Goal: Contribute content

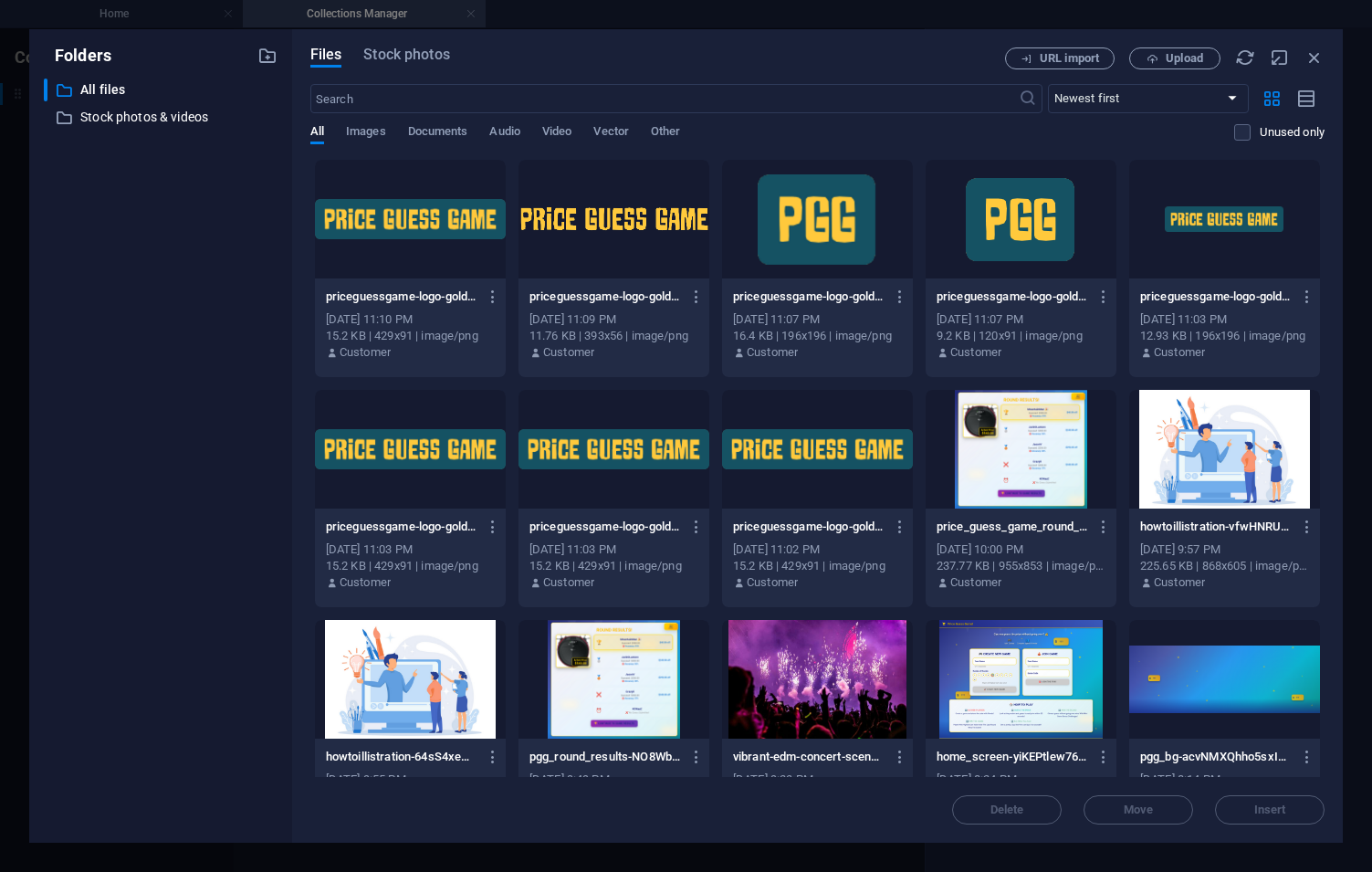
select select "How To"
select select "Draft"
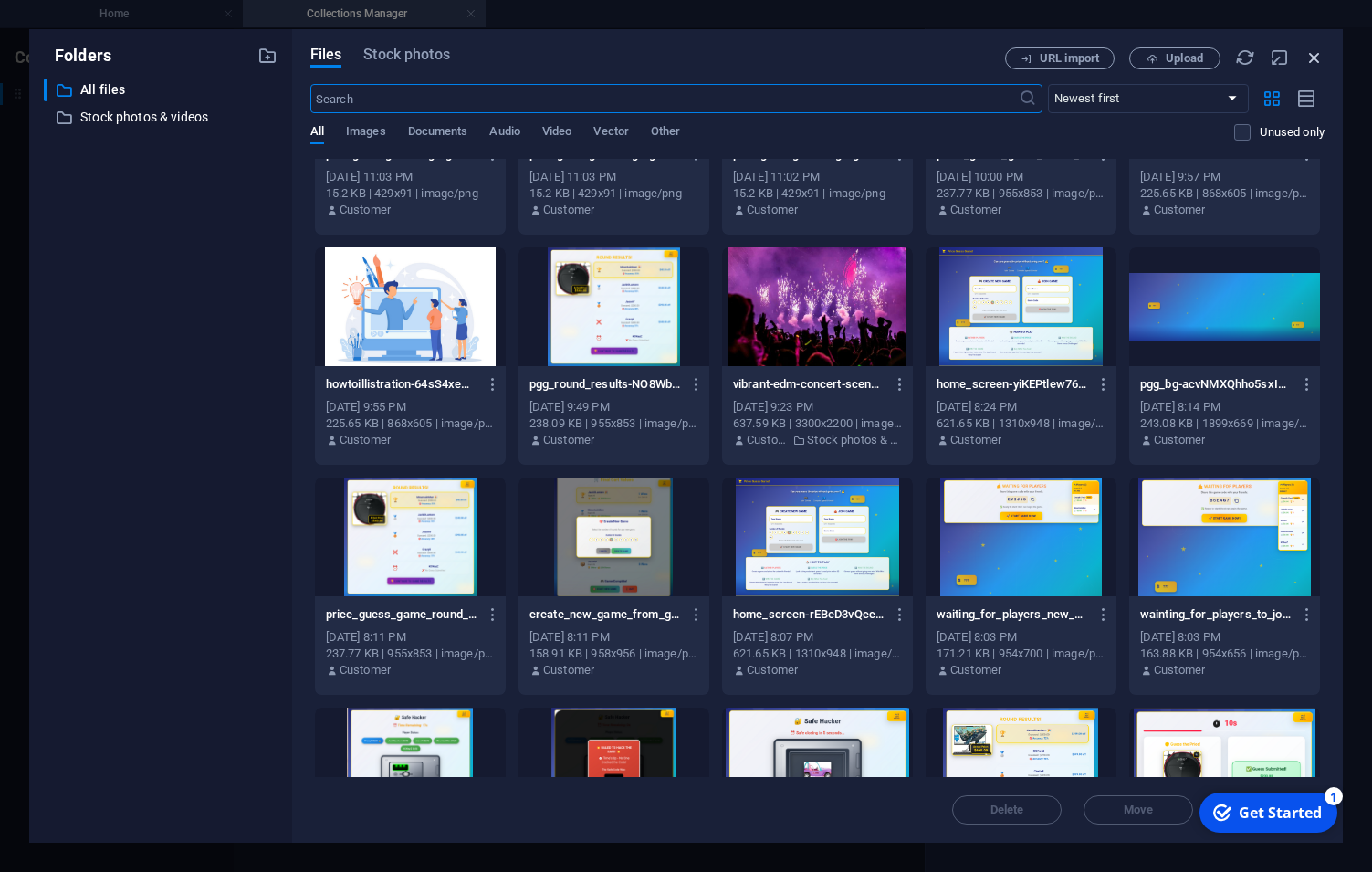
click at [1317, 57] on icon "button" at bounding box center [1314, 56] width 20 height 20
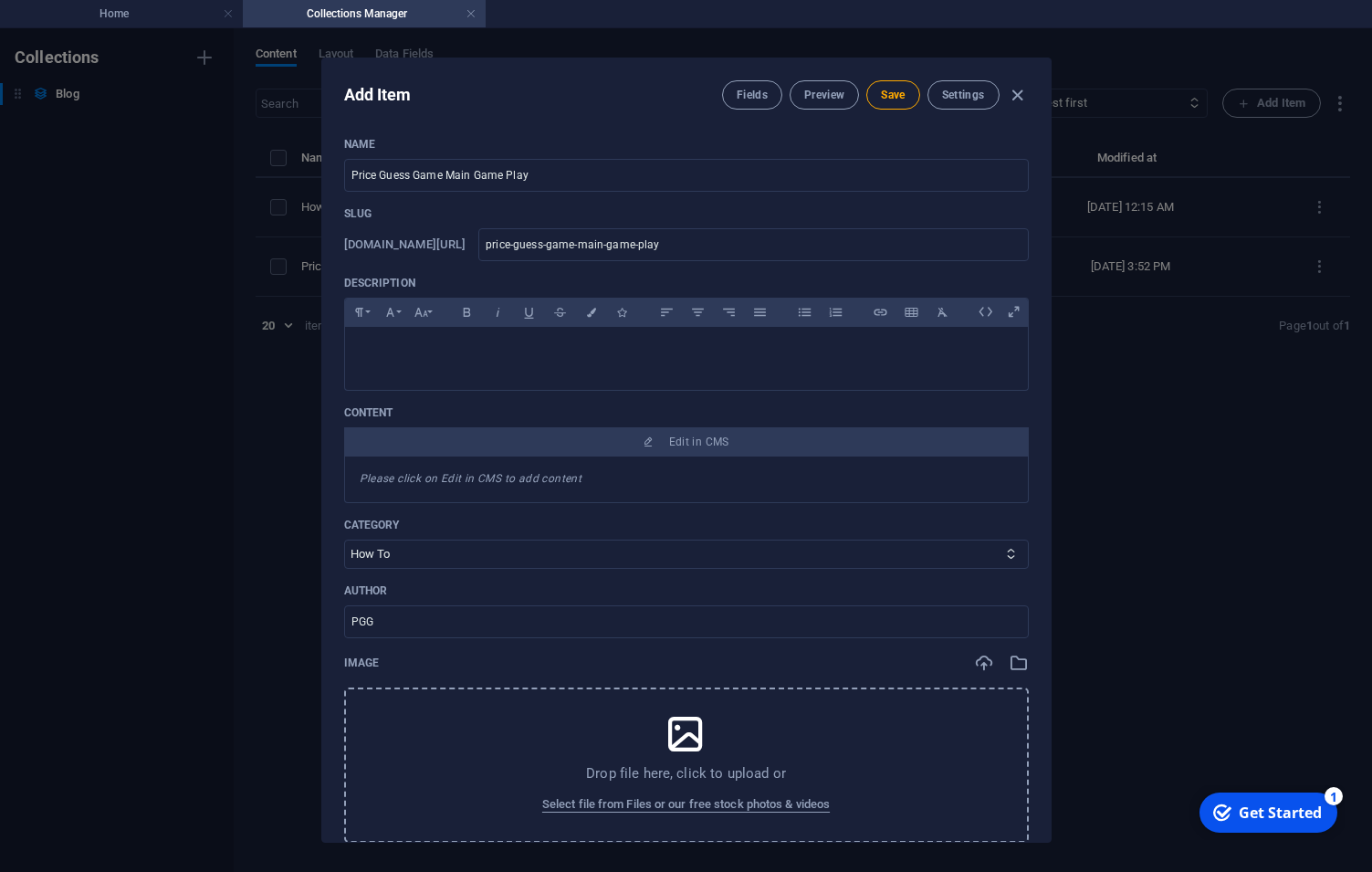
scroll to position [0, 0]
click at [618, 364] on div at bounding box center [686, 356] width 683 height 55
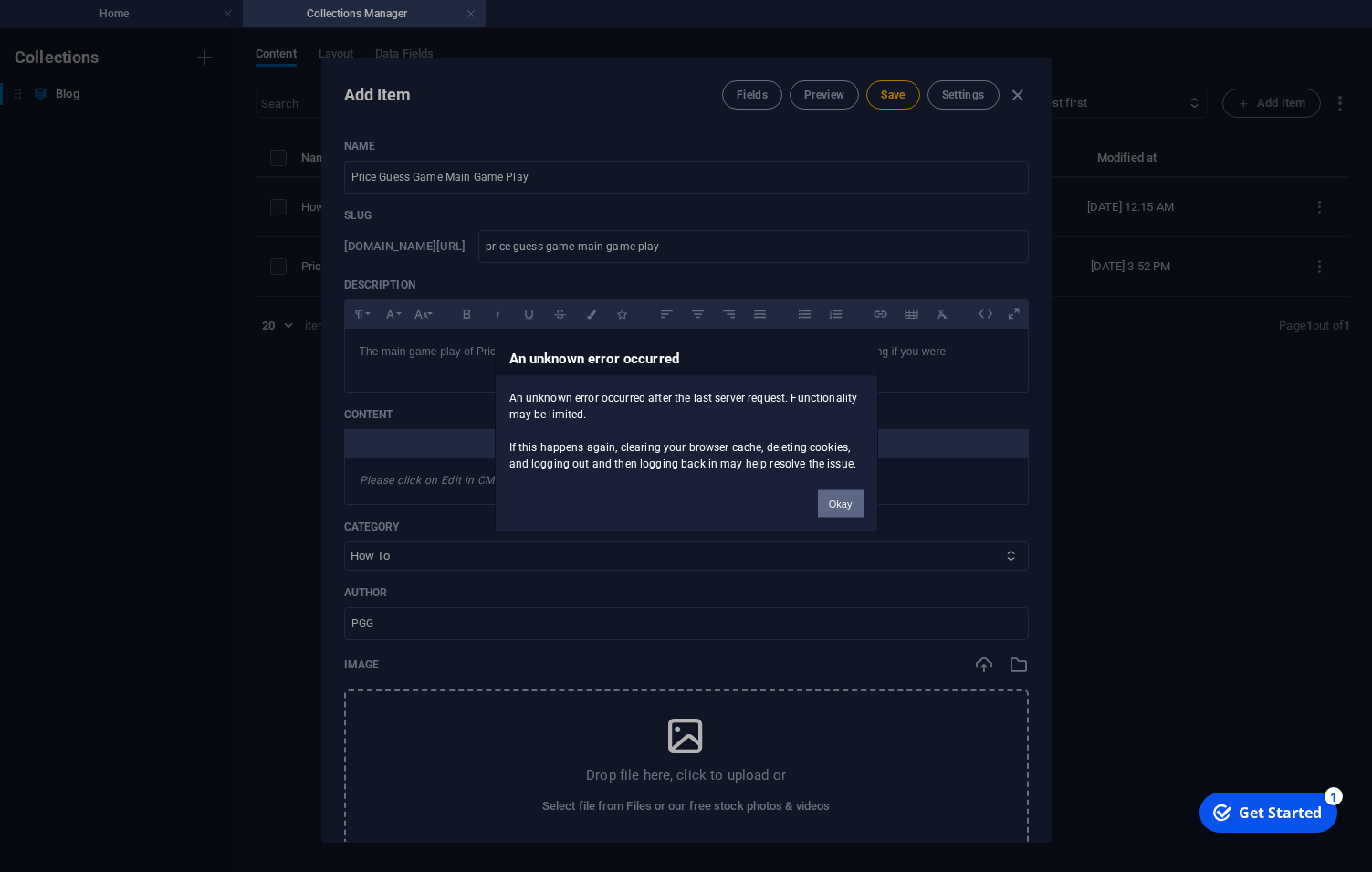
click at [834, 497] on button "Okay" at bounding box center [841, 502] width 46 height 27
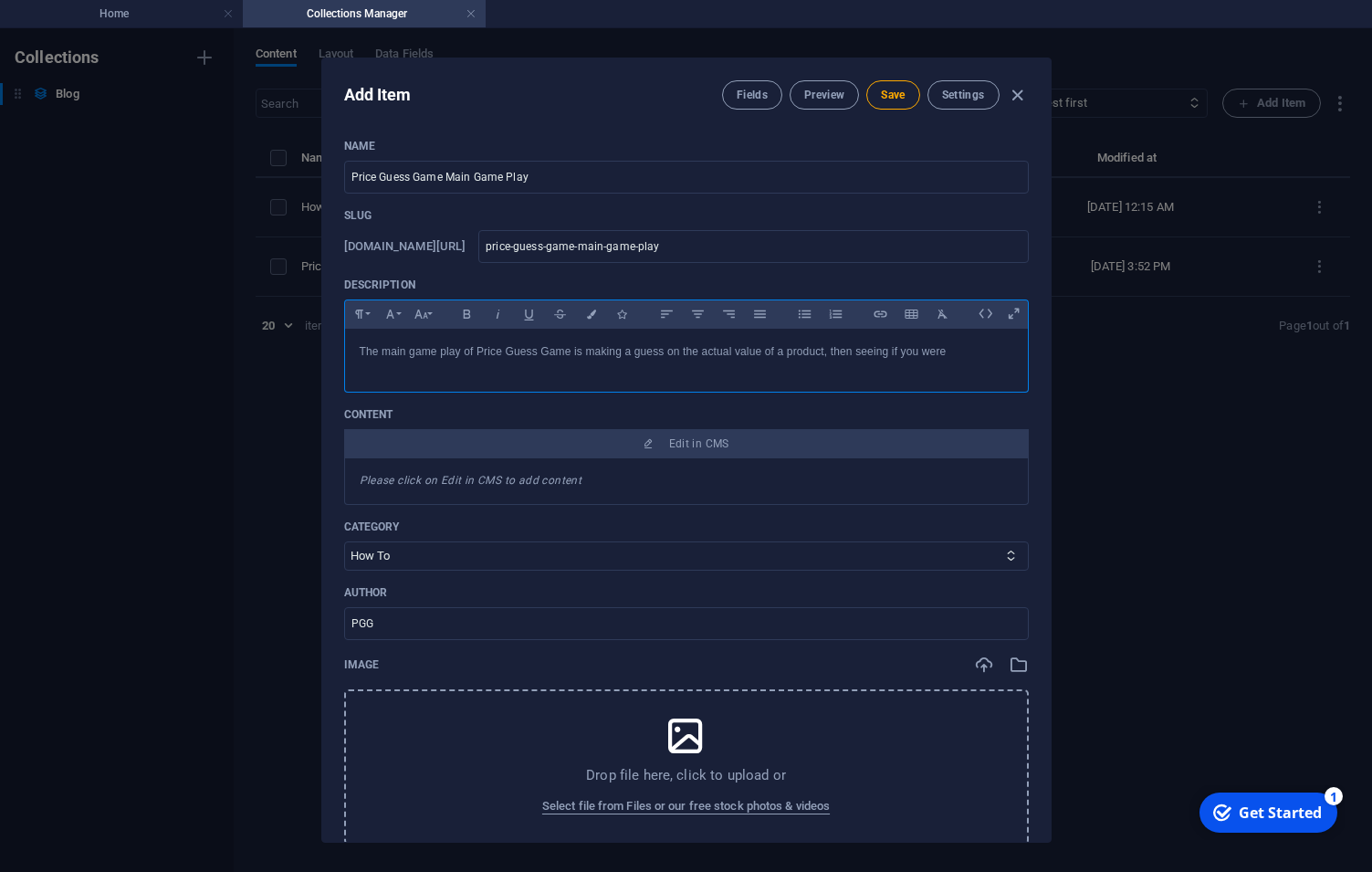
click at [973, 352] on p "The main game play of Price Guess Game is making a guess on the actual value of…" at bounding box center [686, 352] width 654 height 17
click at [572, 356] on p "The main game play of Price Guess Game is making a guess on the actual value of…" at bounding box center [686, 352] width 654 height 17
click at [894, 94] on span "Save" at bounding box center [892, 95] width 24 height 15
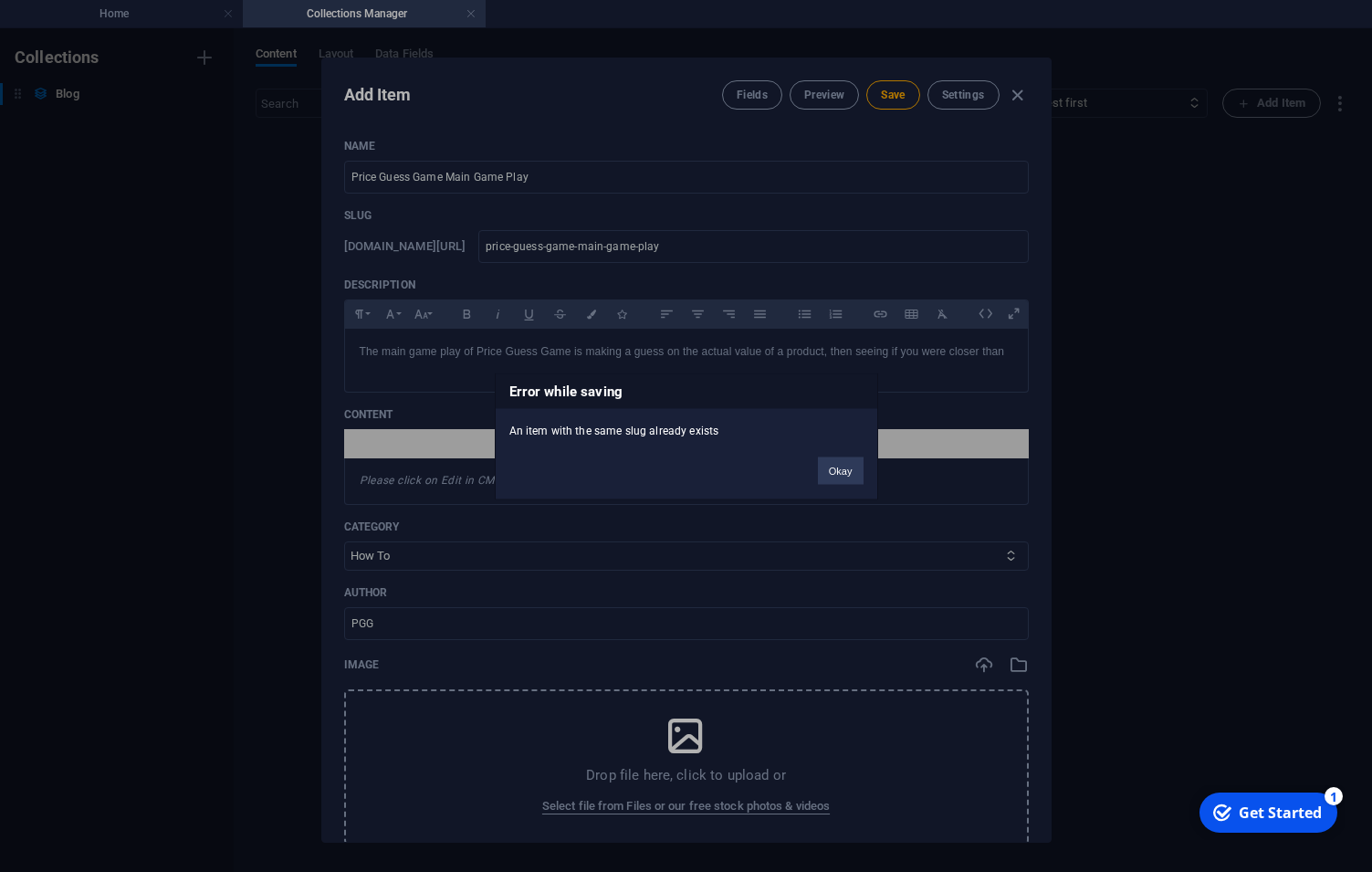
drag, startPoint x: 843, startPoint y: 475, endPoint x: 850, endPoint y: 454, distance: 22.1
click at [845, 475] on button "Okay" at bounding box center [841, 469] width 46 height 27
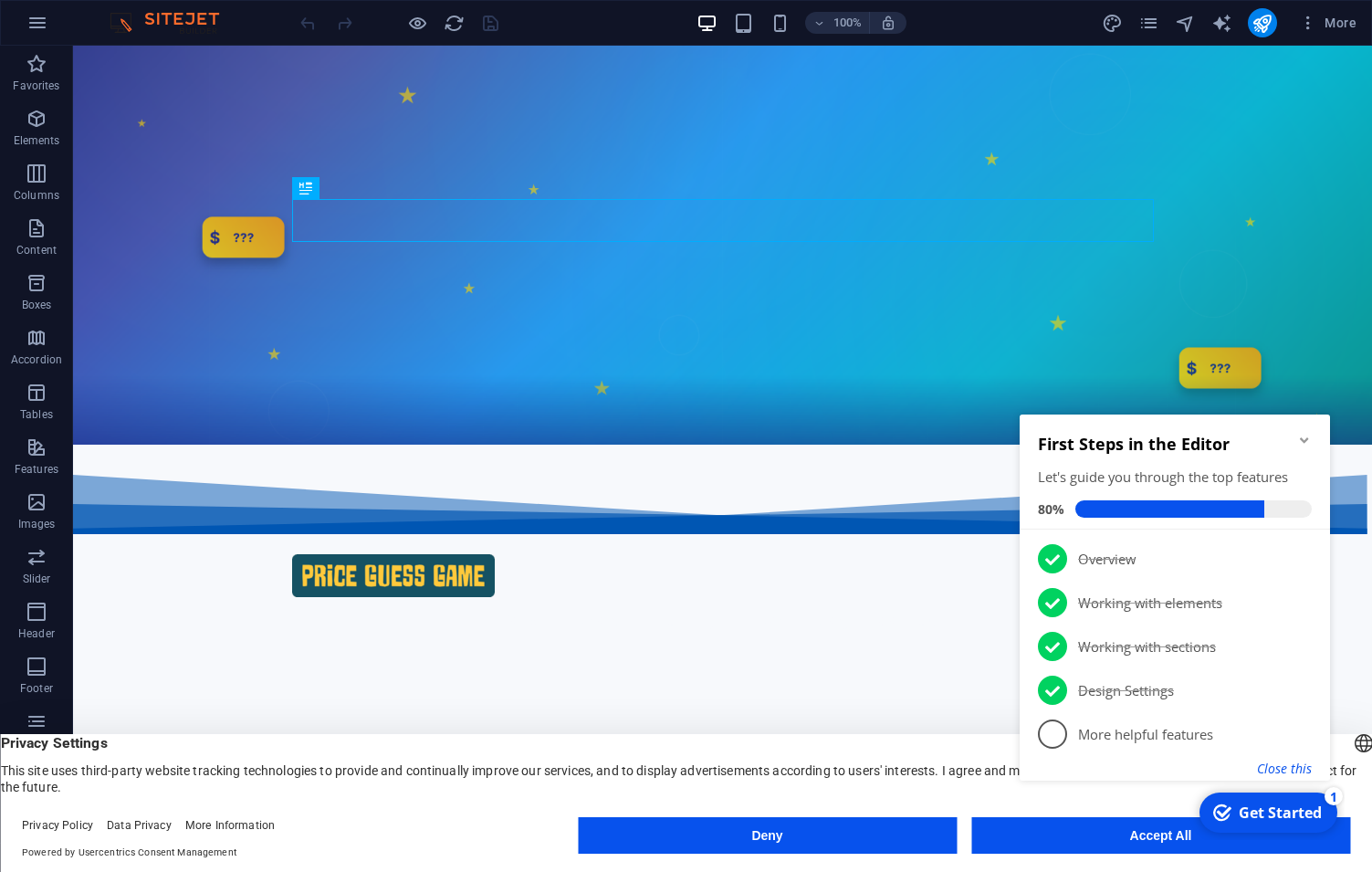
click at [1299, 767] on button "Close this" at bounding box center [1284, 768] width 55 height 17
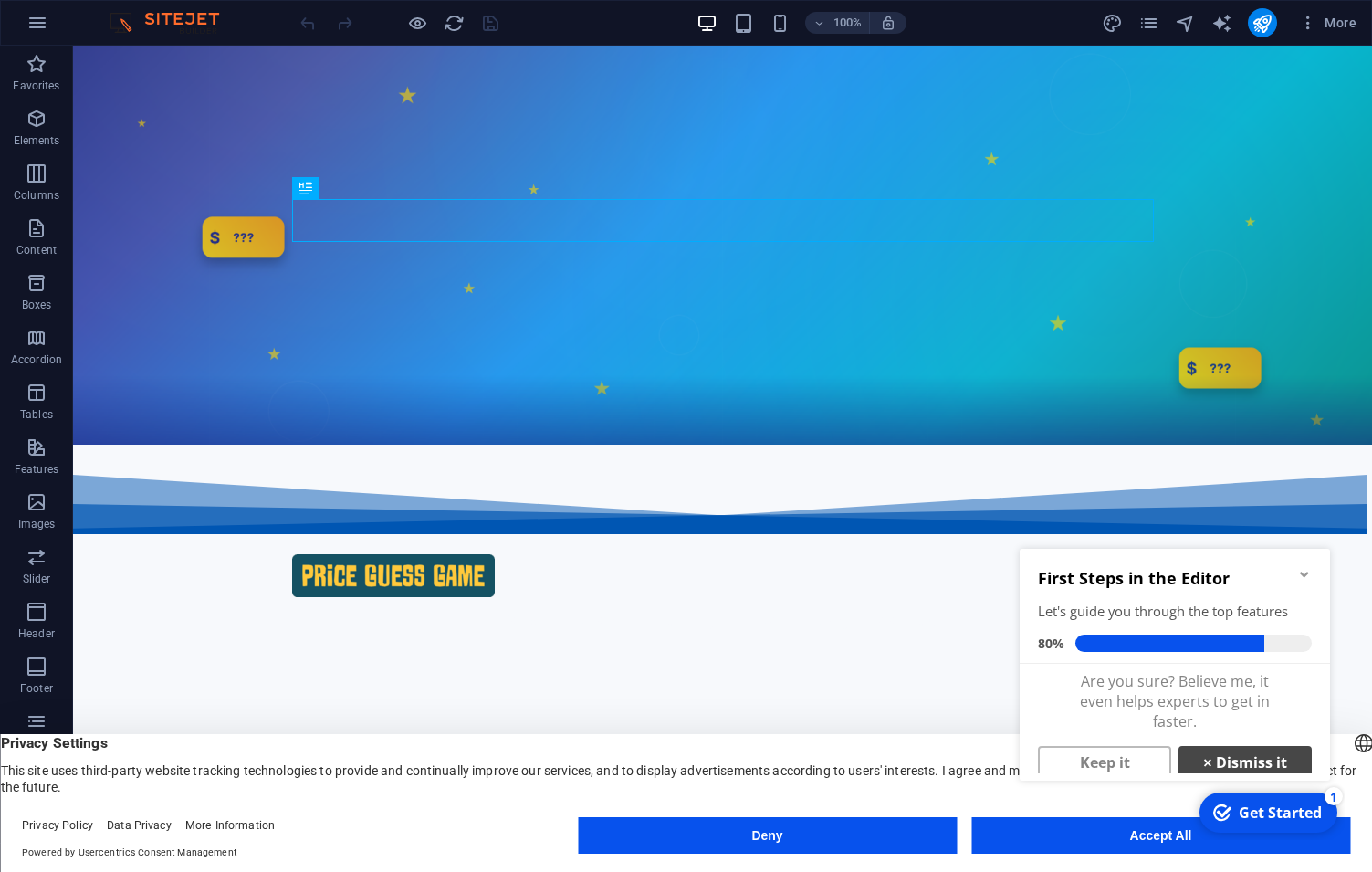
click at [1265, 757] on link "× Dismiss it" at bounding box center [1245, 762] width 134 height 33
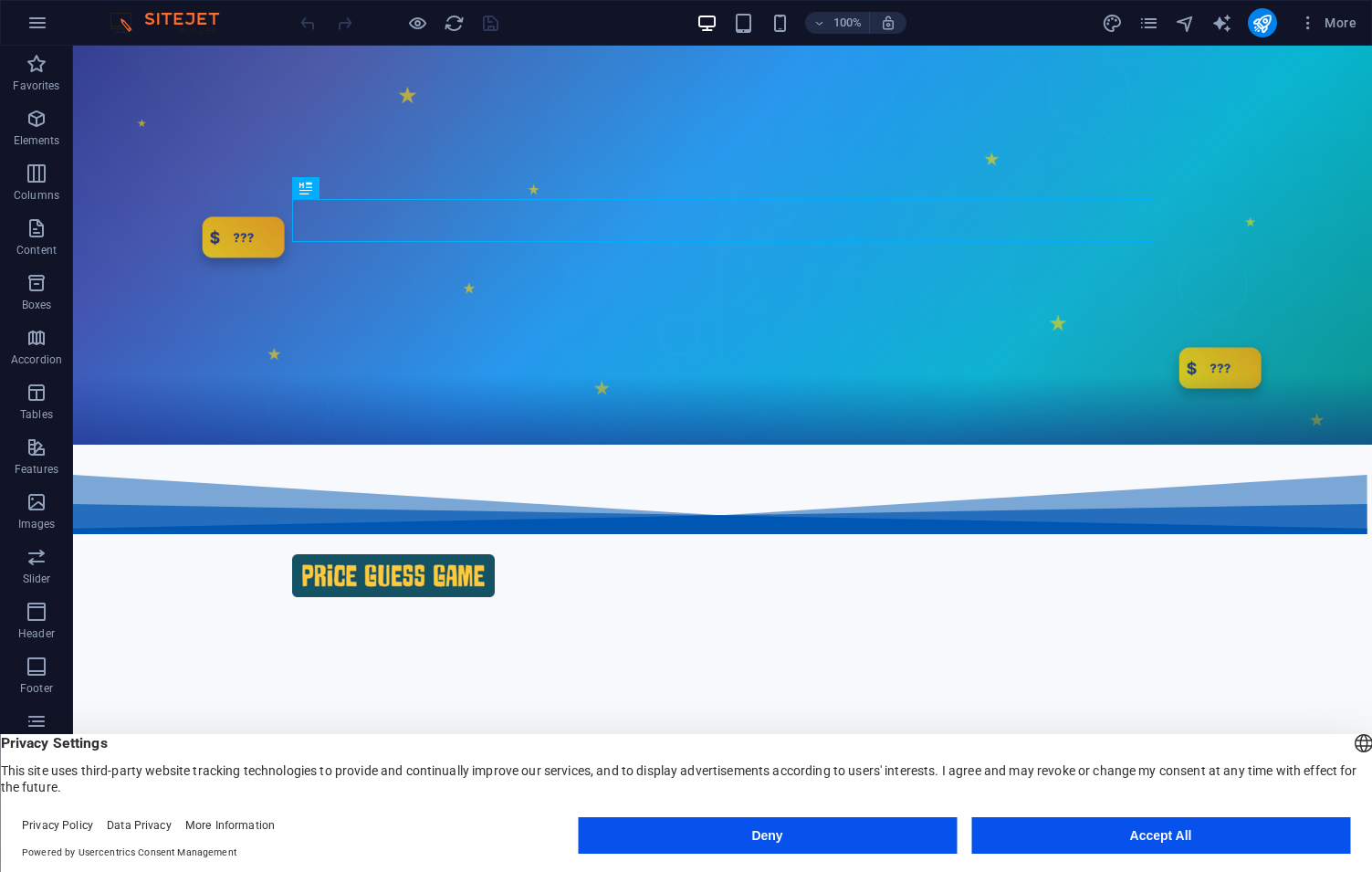
click at [790, 832] on button "Deny" at bounding box center [766, 835] width 379 height 37
